Goal: Information Seeking & Learning: Learn about a topic

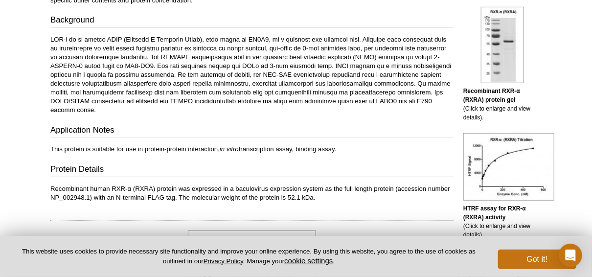
scroll to position [249, 0]
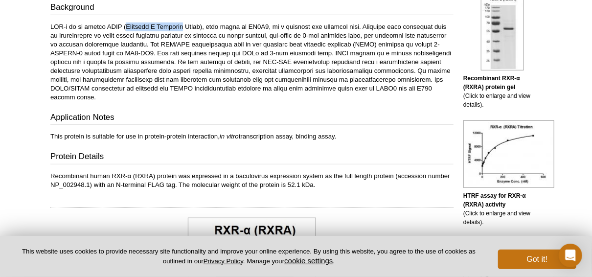
drag, startPoint x: 129, startPoint y: 24, endPoint x: 185, endPoint y: 25, distance: 56.8
click at [185, 25] on p at bounding box center [251, 62] width 403 height 79
copy p "Retinoid X Receptor"
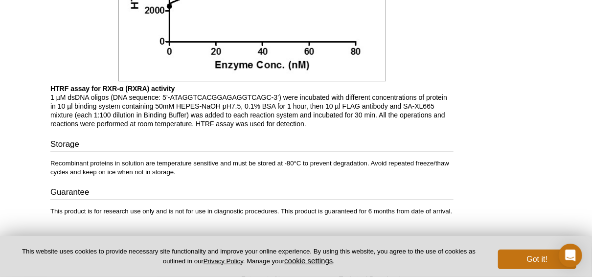
scroll to position [1126, 0]
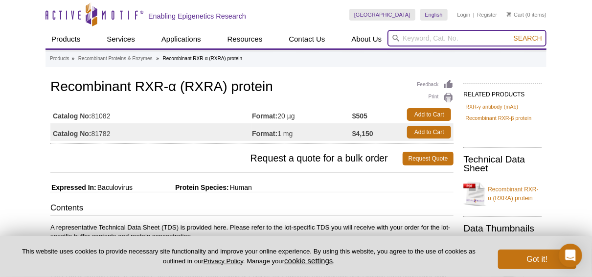
click at [435, 35] on input "search" at bounding box center [467, 38] width 159 height 17
paste input "31135"
type input "31135"
click at [511, 34] on button "Search" at bounding box center [528, 38] width 34 height 9
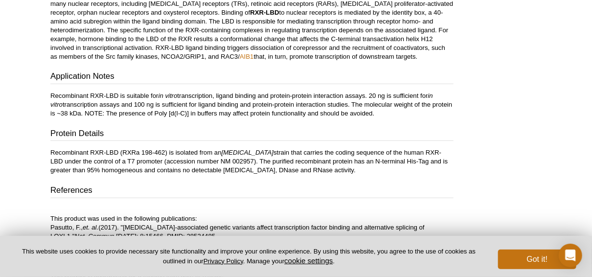
scroll to position [262, 0]
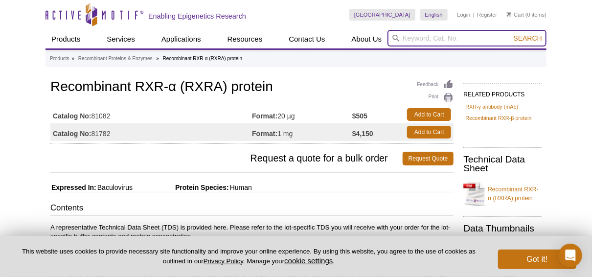
click at [409, 33] on input "search" at bounding box center [467, 38] width 159 height 17
type input "RXR"
click at [511, 34] on button "Search" at bounding box center [528, 38] width 34 height 9
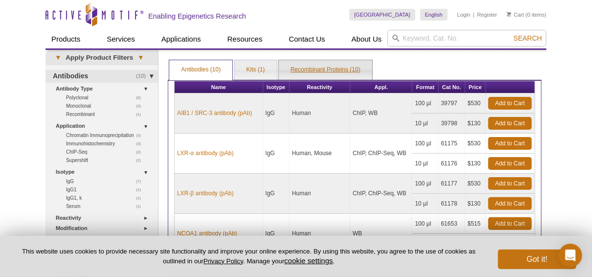
click at [322, 69] on link "Recombinant Proteins (10)" at bounding box center [325, 70] width 93 height 20
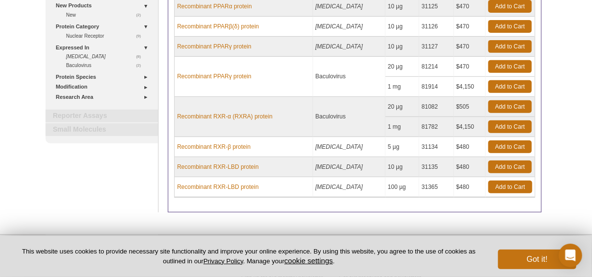
scroll to position [141, 0]
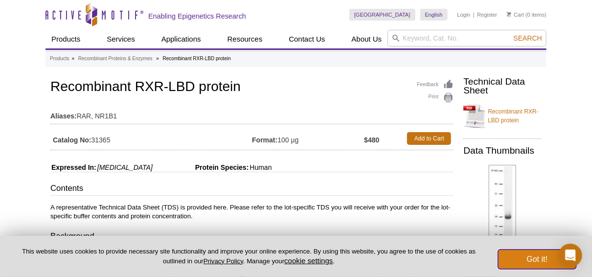
click at [521, 259] on button "Got it!" at bounding box center [537, 260] width 78 height 20
